Goal: Book appointment/travel/reservation

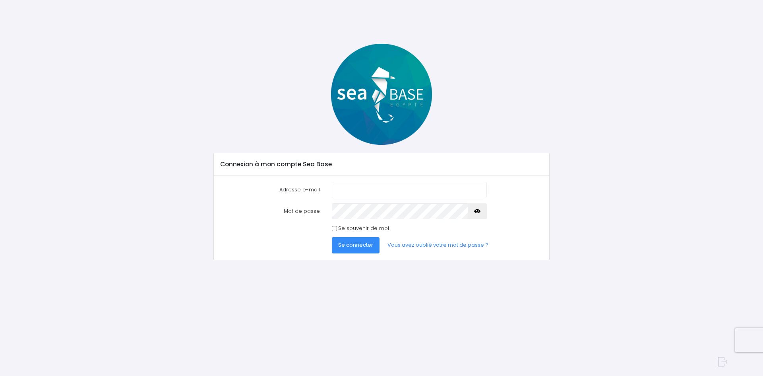
click at [345, 190] on input "Adresse e-mail" at bounding box center [409, 190] width 155 height 16
click at [350, 190] on input "Adresse e-mail" at bounding box center [409, 190] width 155 height 16
type input "lionelespanet@hotmail.com"
click at [477, 211] on icon "button" at bounding box center [477, 211] width 6 height 0
click at [355, 246] on span "Se connecter" at bounding box center [355, 245] width 35 height 8
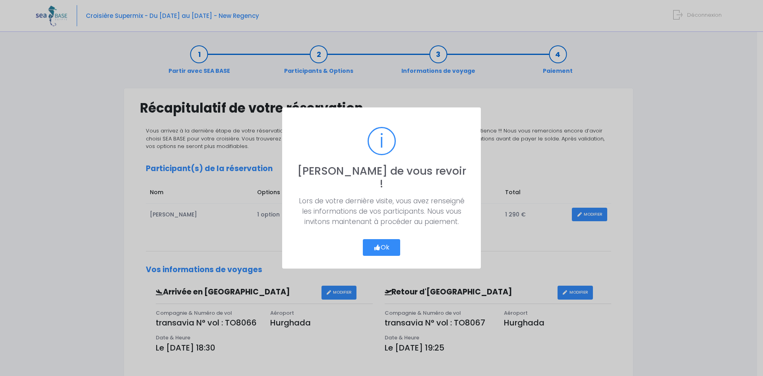
click at [379, 244] on button "Ok" at bounding box center [381, 247] width 37 height 17
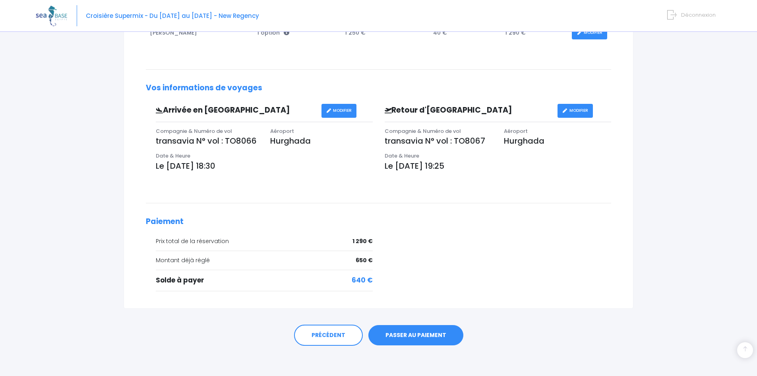
scroll to position [183, 0]
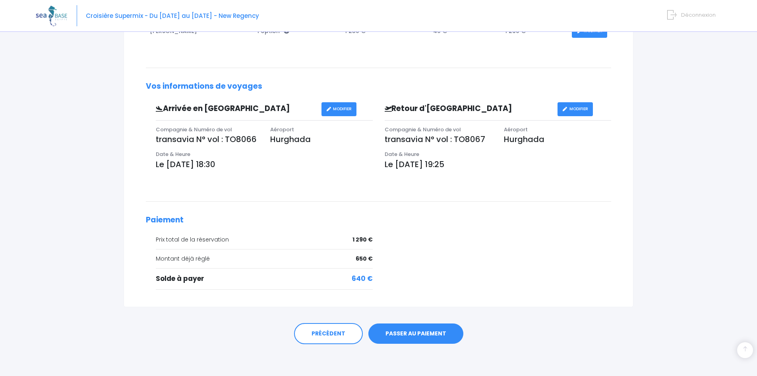
click at [413, 333] on link "PASSER AU PAIEMENT" at bounding box center [415, 333] width 95 height 21
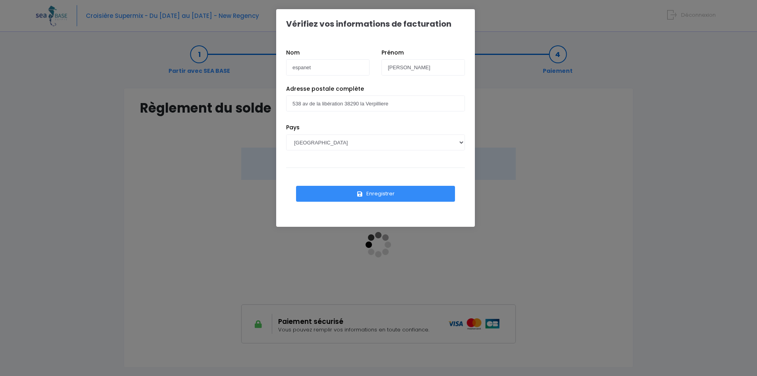
click at [376, 195] on button "Enregistrer" at bounding box center [375, 194] width 159 height 16
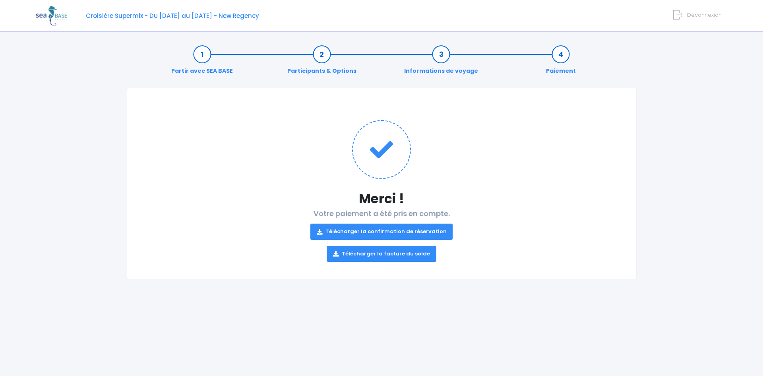
click at [379, 232] on link "Télécharger la confirmation de réservation" at bounding box center [381, 231] width 143 height 16
click at [381, 252] on link "Télécharger la facture du solde" at bounding box center [382, 254] width 110 height 16
